Goal: Information Seeking & Learning: Compare options

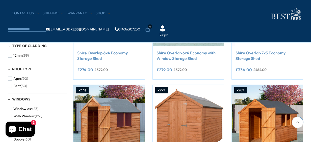
scroll to position [202, 0]
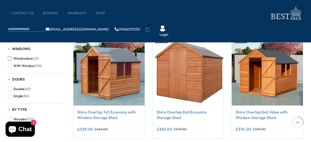
click at [26, 57] on span "Windowless" at bounding box center [22, 58] width 19 height 4
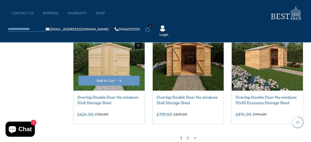
scroll to position [429, 0]
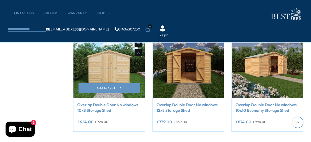
click at [114, 63] on img at bounding box center [108, 62] width 71 height 71
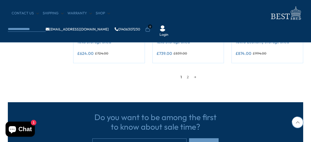
scroll to position [479, 0]
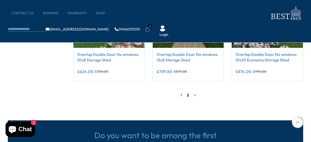
click at [189, 96] on link "2" at bounding box center [187, 96] width 7 height 8
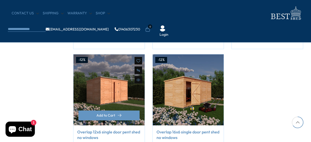
scroll to position [424, 0]
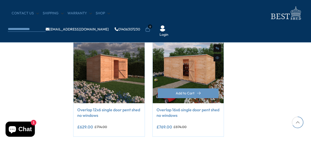
click at [188, 69] on div "-12% Compare Now" at bounding box center [188, 67] width 71 height 71
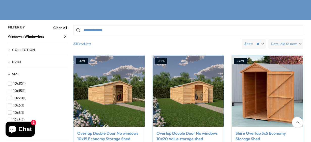
scroll to position [96, 0]
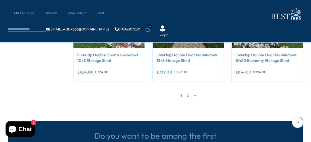
scroll to position [479, 0]
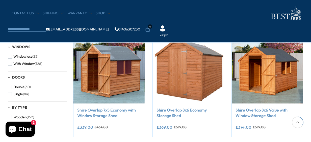
scroll to position [202, 0]
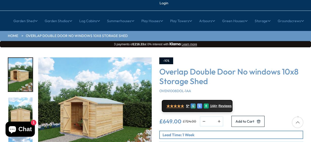
scroll to position [50, 0]
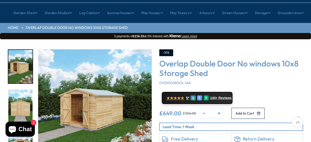
click at [94, 91] on img "1 / 20" at bounding box center [94, 105] width 113 height 113
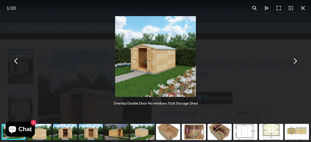
click at [298, 63] on button "You can close this modal content with the ESC key" at bounding box center [294, 61] width 12 height 12
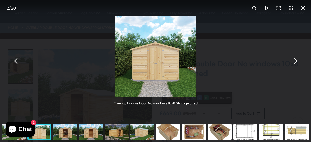
click at [292, 62] on button "You can close this modal content with the ESC key" at bounding box center [294, 61] width 12 height 12
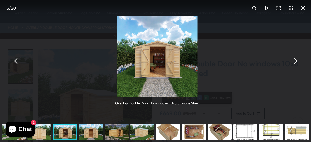
click at [292, 62] on button "You can close this modal content with the ESC key" at bounding box center [294, 61] width 12 height 12
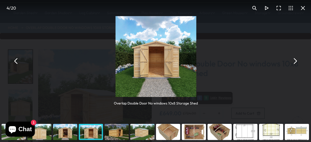
click at [292, 62] on button "You can close this modal content with the ESC key" at bounding box center [294, 61] width 12 height 12
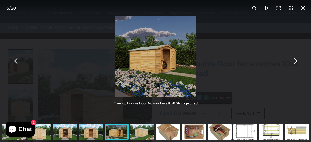
click at [248, 134] on div "You can close this modal content with the ESC key" at bounding box center [245, 132] width 26 height 20
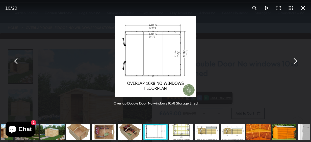
click at [213, 131] on div "You can close this modal content with the ESC key" at bounding box center [207, 132] width 26 height 20
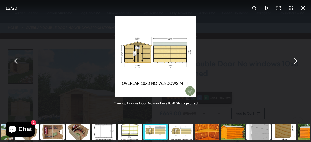
click at [185, 60] on img "You can close this modal content with the ESC key" at bounding box center [155, 56] width 81 height 81
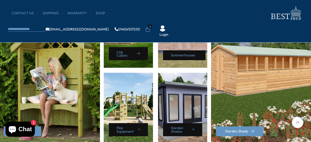
scroll to position [252, 0]
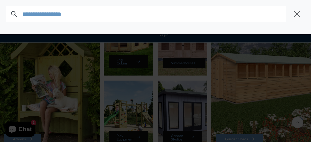
click at [111, 19] on input "text" at bounding box center [154, 14] width 264 height 16
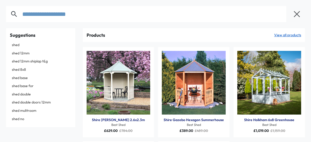
type input "**********"
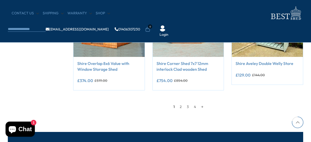
scroll to position [555, 0]
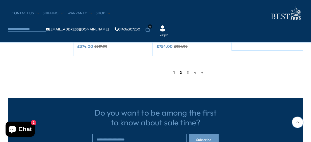
click at [178, 73] on link "2" at bounding box center [180, 73] width 7 height 8
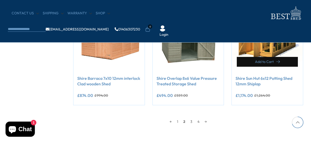
scroll to position [562, 0]
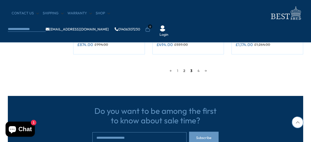
click at [191, 71] on link "3" at bounding box center [191, 71] width 7 height 8
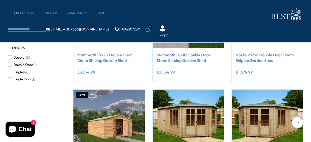
scroll to position [260, 0]
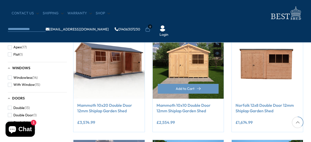
click at [204, 59] on img at bounding box center [188, 63] width 71 height 71
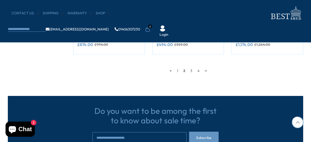
scroll to position [555, 0]
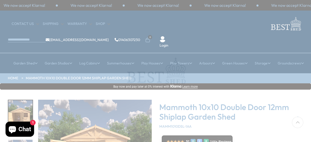
scroll to position [50, 0]
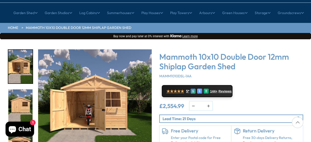
click at [20, 94] on img "2 / 42" at bounding box center [20, 107] width 24 height 34
